Goal: Task Accomplishment & Management: Use online tool/utility

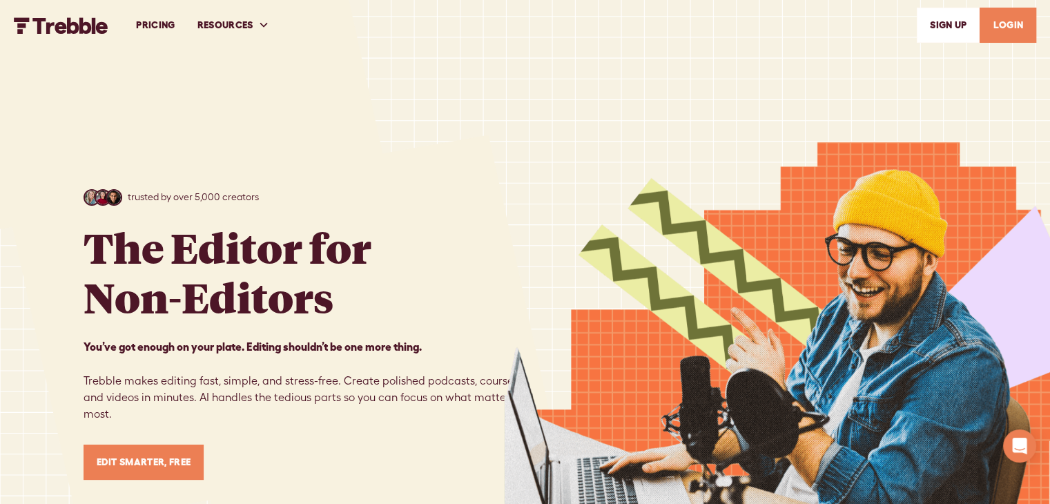
click at [990, 26] on link "LOGIN" at bounding box center [1008, 25] width 57 height 35
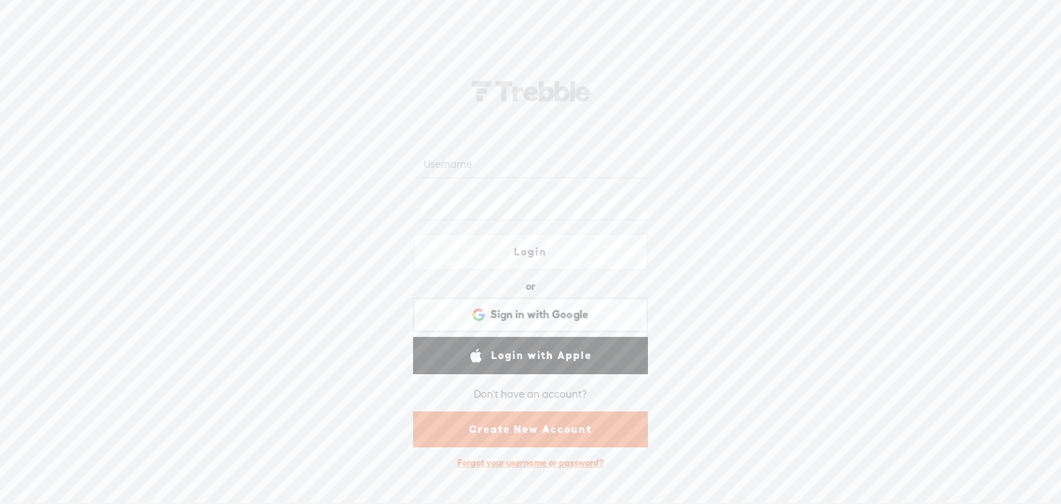
click at [514, 153] on input "text" at bounding box center [533, 164] width 224 height 27
type input "jackiejsj"
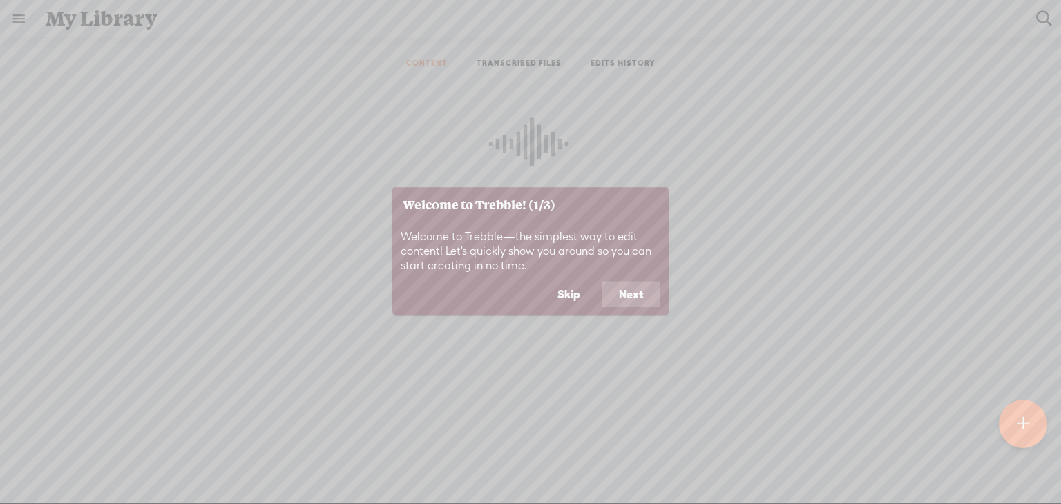
click at [629, 294] on button "Next" at bounding box center [631, 294] width 58 height 26
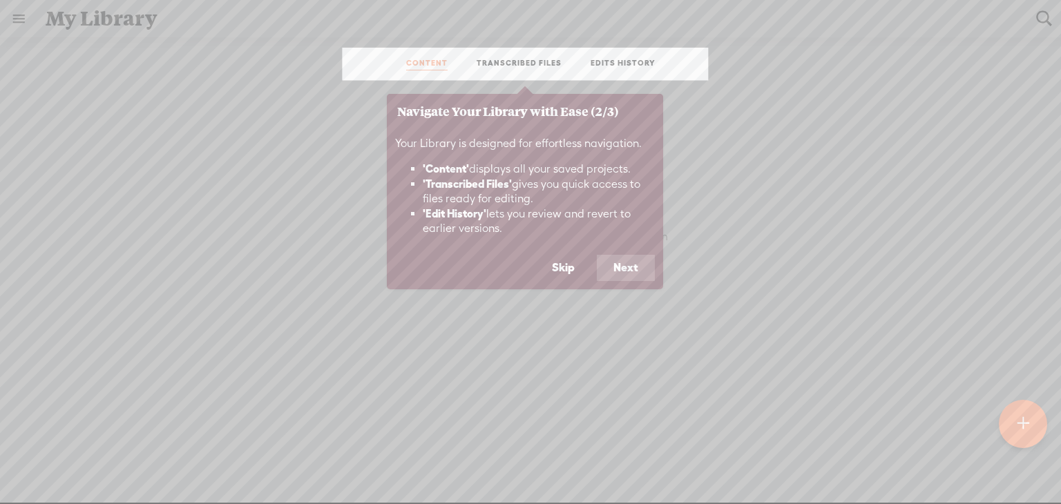
click at [622, 265] on button "Next" at bounding box center [626, 268] width 58 height 26
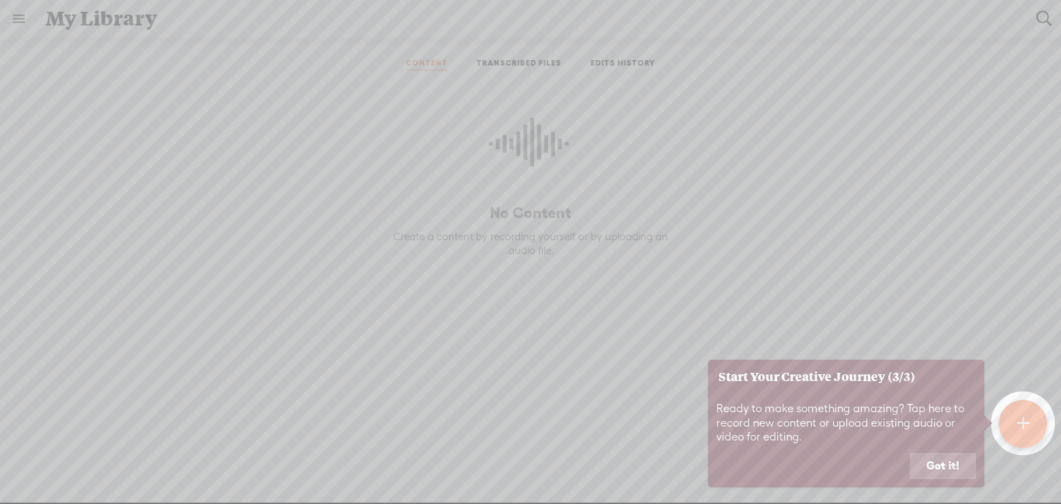
click at [926, 465] on button "Got it!" at bounding box center [943, 466] width 66 height 26
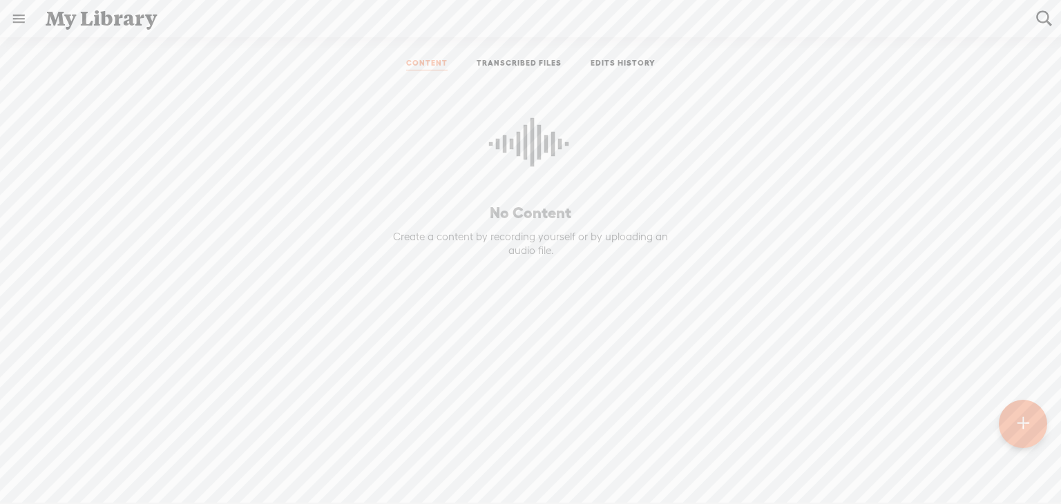
click at [1023, 434] on t at bounding box center [1023, 423] width 12 height 30
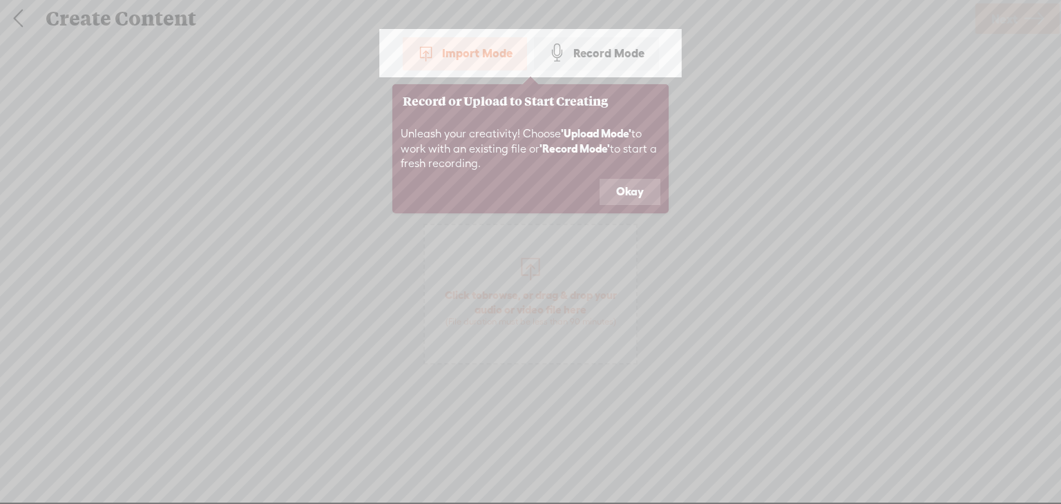
click at [483, 48] on div "Import Mode" at bounding box center [465, 53] width 124 height 35
click at [621, 183] on button "Okay" at bounding box center [629, 192] width 61 height 26
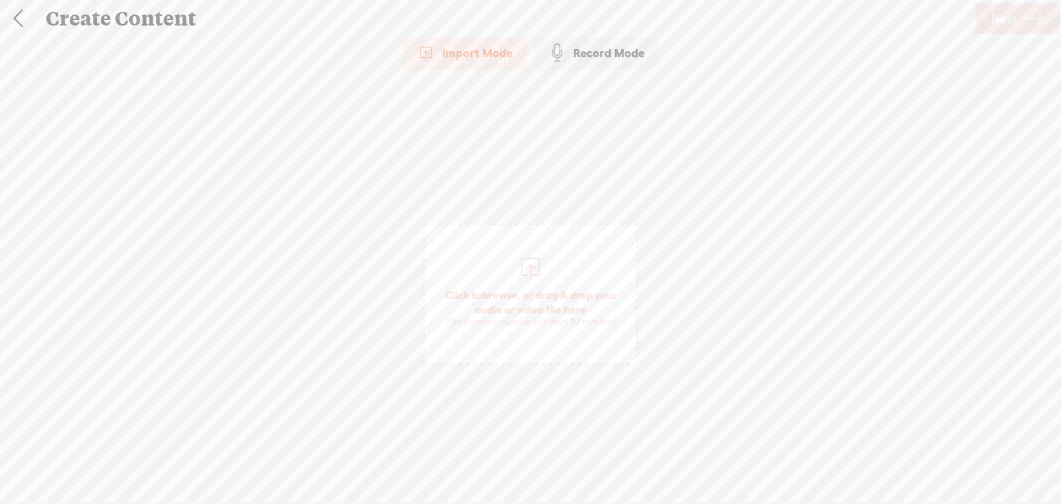
click at [526, 273] on div at bounding box center [531, 267] width 28 height 28
click at [464, 68] on div "Import Mode" at bounding box center [465, 53] width 124 height 35
click at [542, 266] on div at bounding box center [531, 267] width 28 height 28
click at [1011, 15] on span "Next" at bounding box center [1004, 18] width 26 height 35
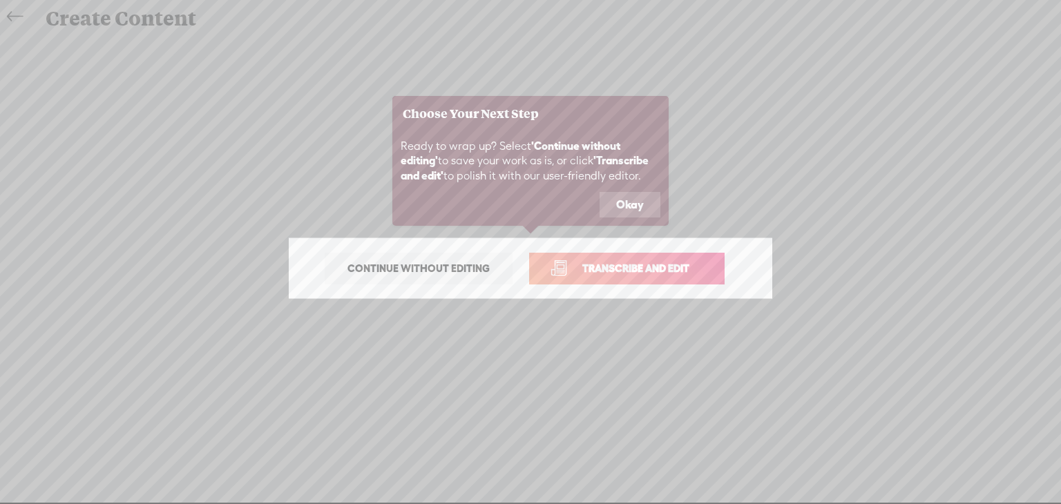
click at [447, 273] on span "Continue without editing" at bounding box center [418, 268] width 171 height 19
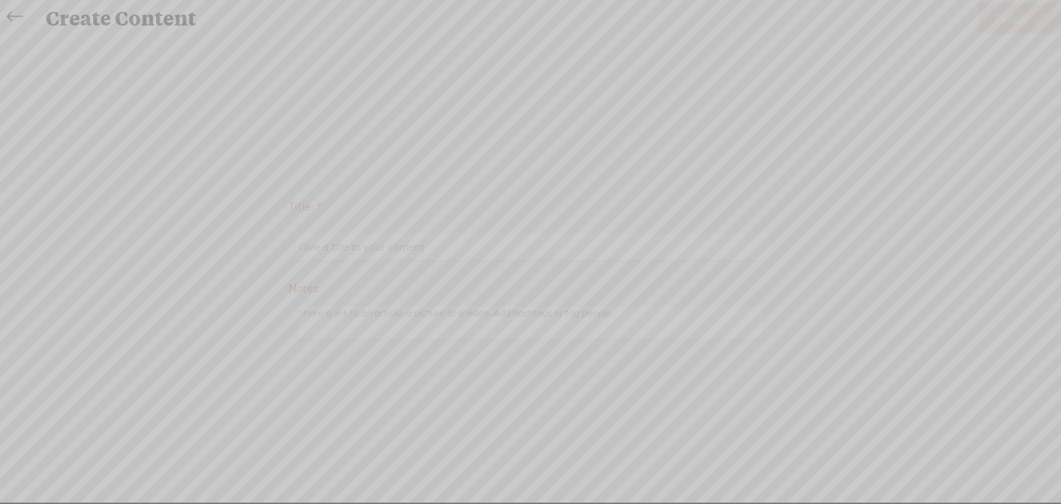
click at [425, 241] on icon at bounding box center [144, 252] width 1833 height 504
click at [416, 253] on icon at bounding box center [144, 252] width 1833 height 504
click at [10, 21] on icon at bounding box center [144, 252] width 1833 height 504
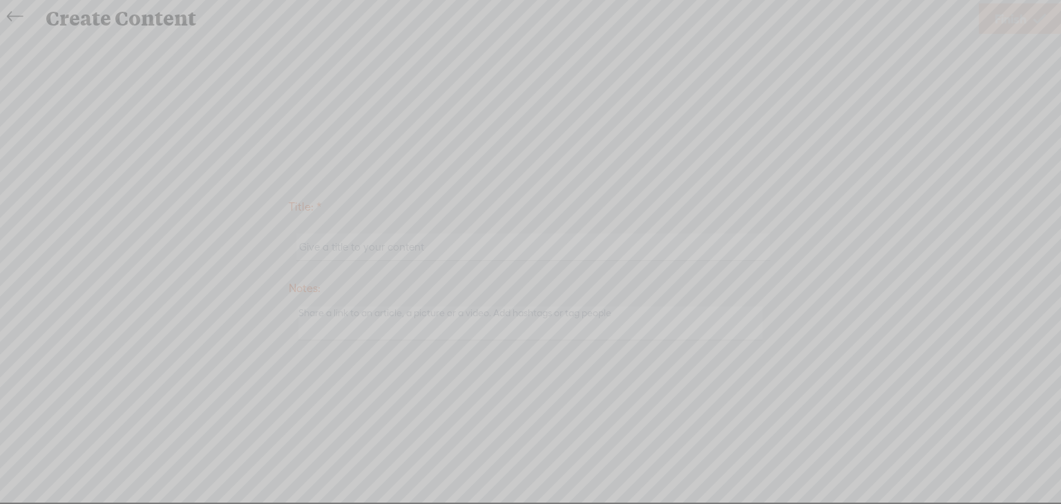
click at [0, 9] on icon at bounding box center [144, 252] width 1833 height 504
